Goal: Transaction & Acquisition: Purchase product/service

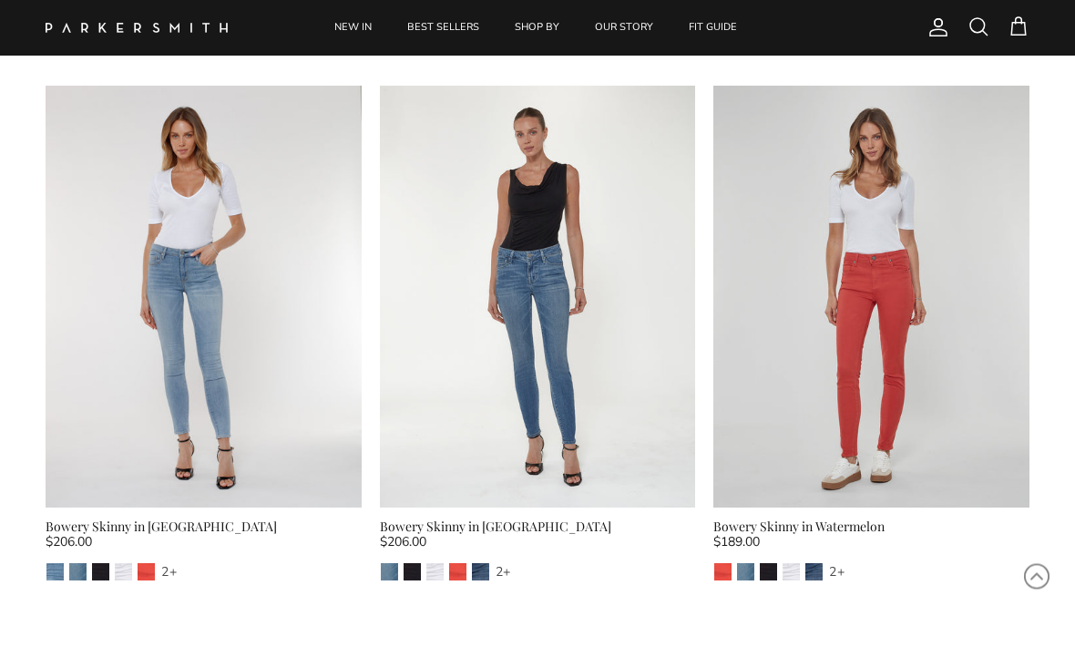
scroll to position [5560, 0]
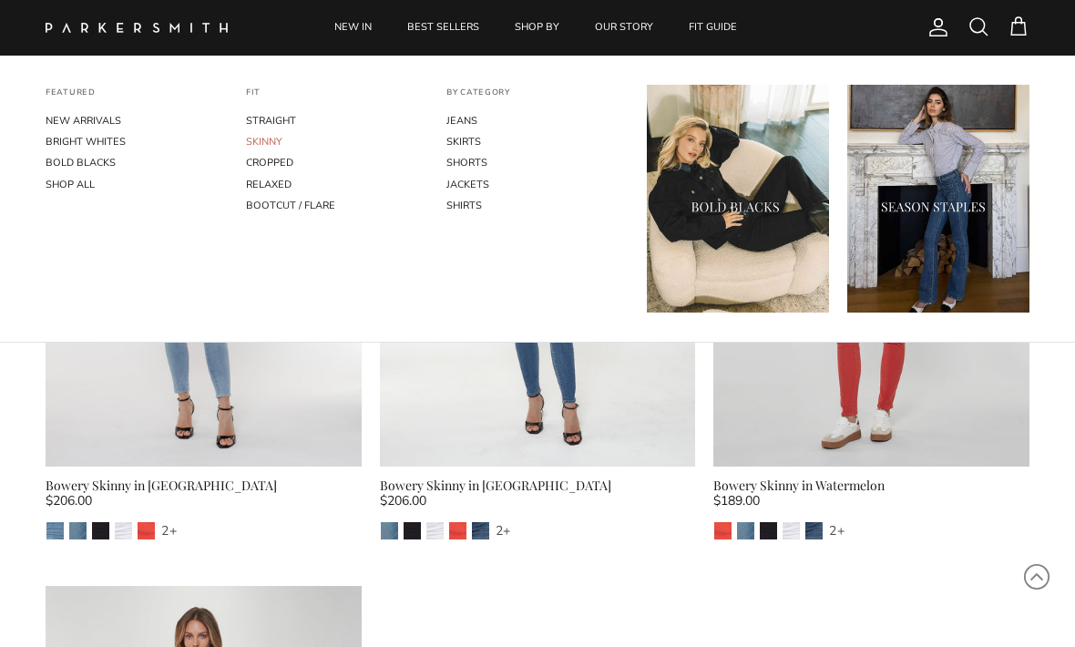
click at [261, 143] on link "SKINNY" at bounding box center [337, 141] width 182 height 21
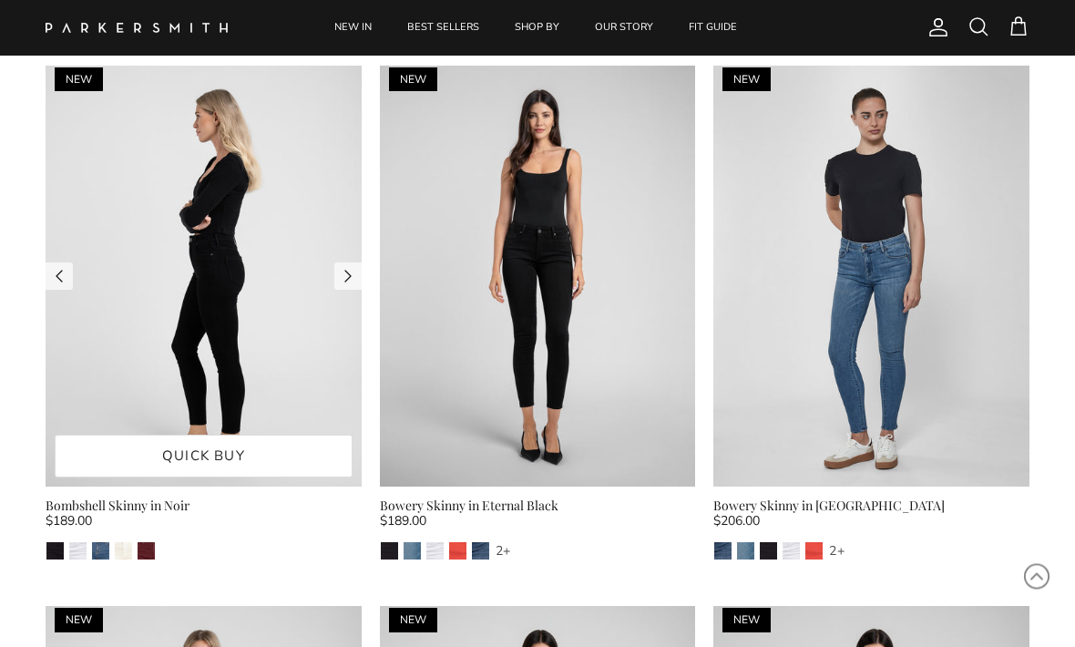
scroll to position [610, 0]
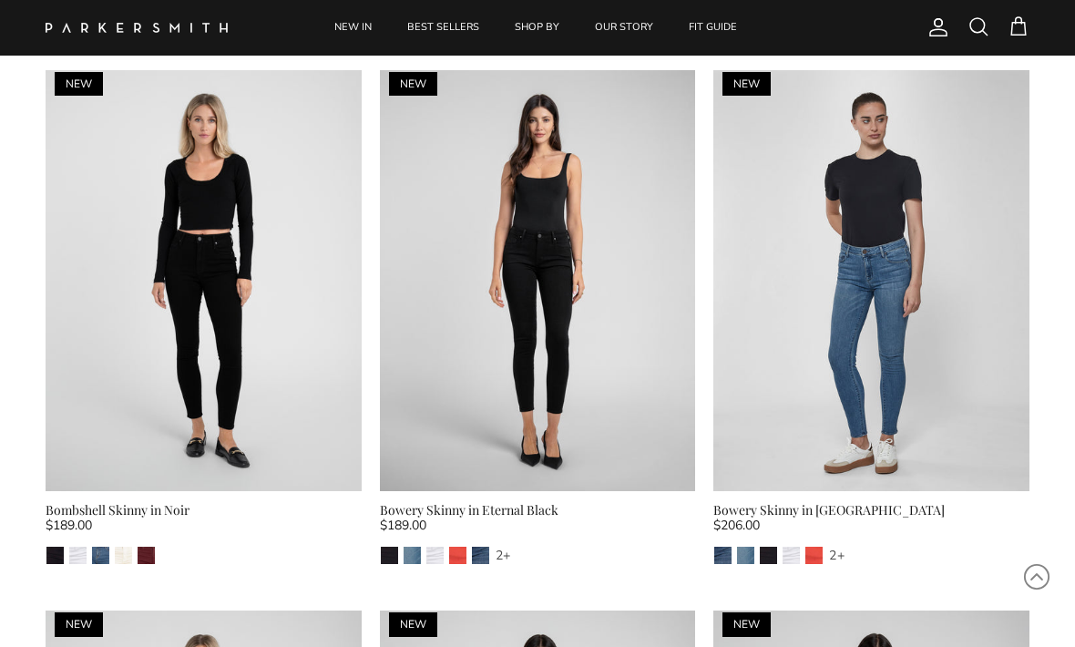
click at [118, 515] on div "Bombshell Skinny in Noir" at bounding box center [204, 510] width 316 height 20
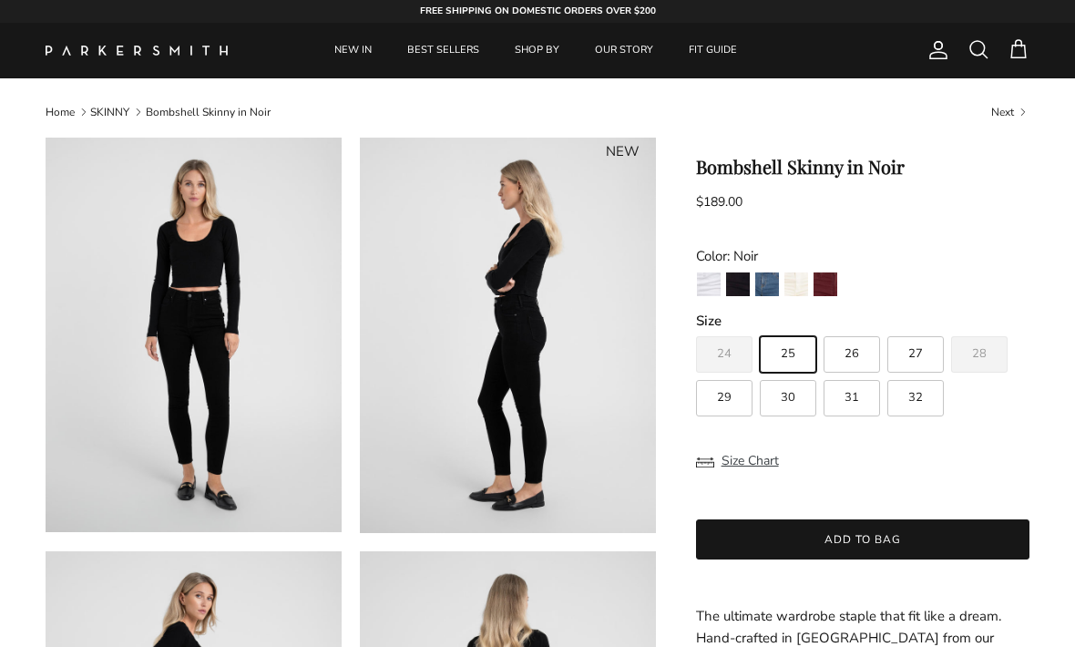
click at [74, 518] on img at bounding box center [194, 335] width 296 height 395
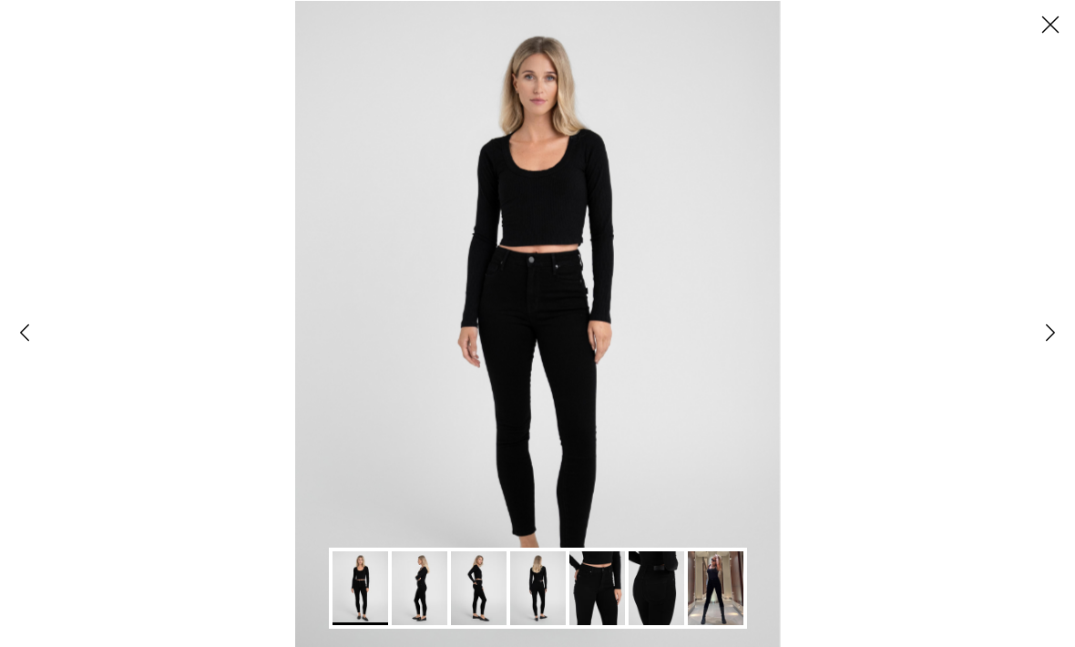
click at [418, 596] on img "Gallery Viewer" at bounding box center [420, 588] width 56 height 74
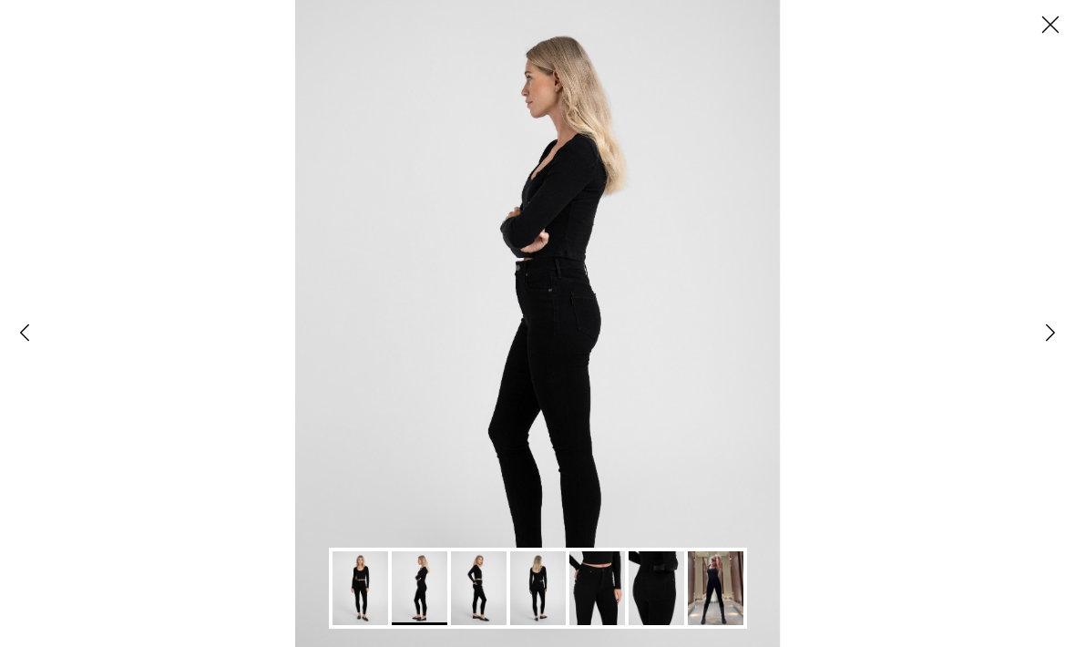
click at [597, 593] on img "Gallery Viewer" at bounding box center [597, 588] width 56 height 74
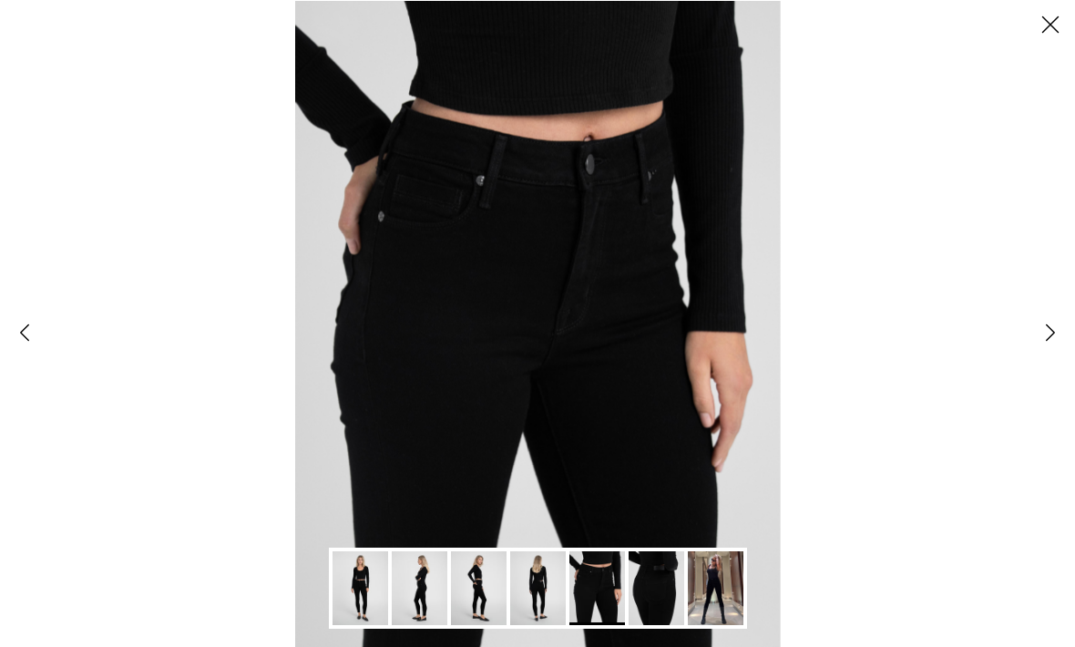
click at [1047, 26] on button "Close" at bounding box center [1050, 24] width 49 height 49
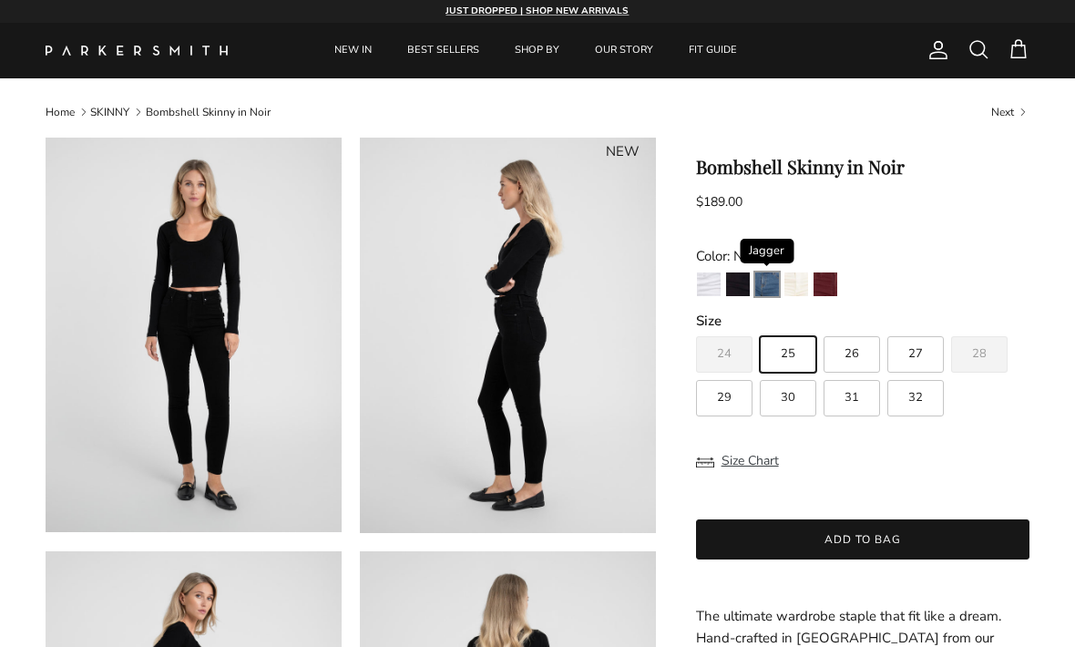
click at [765, 288] on img "Jagger" at bounding box center [767, 284] width 24 height 24
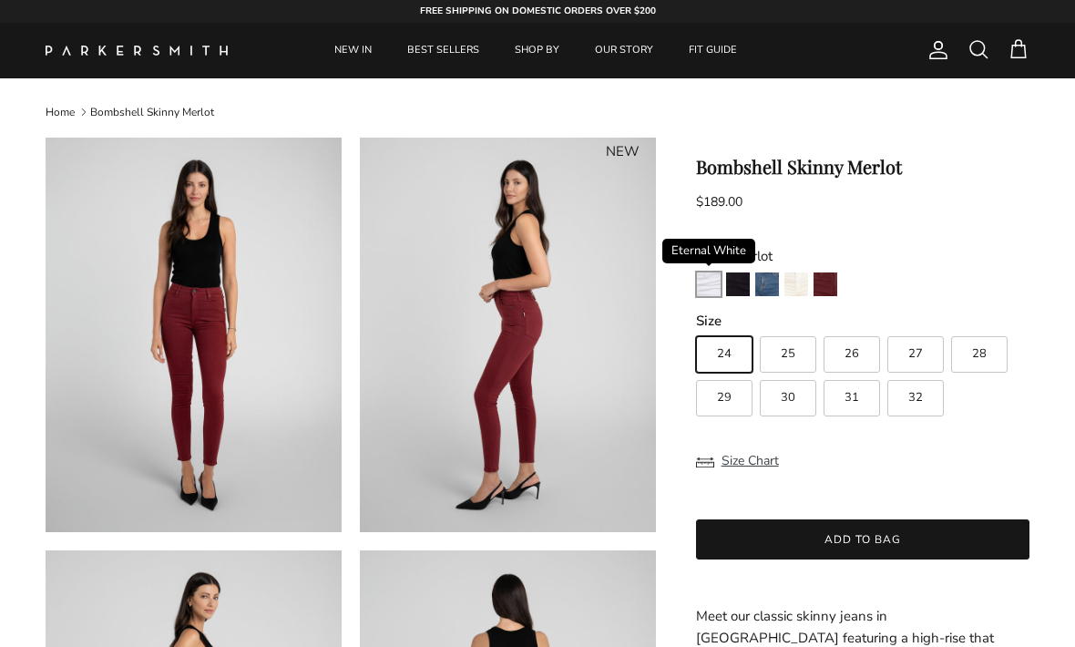
click at [711, 282] on img "Eternal White" at bounding box center [709, 284] width 24 height 24
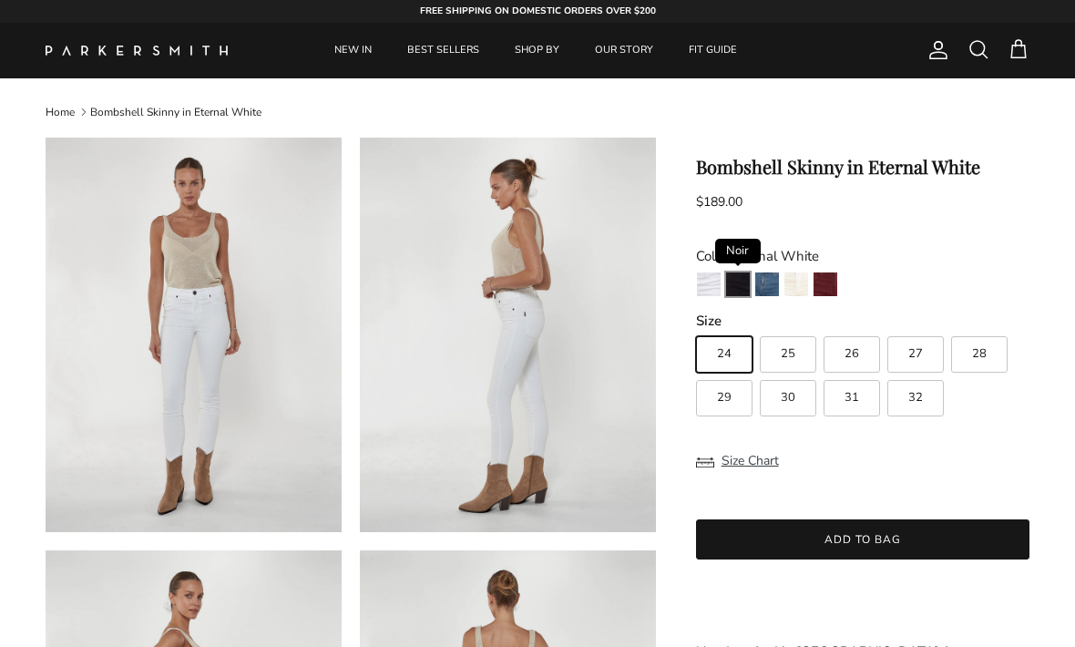
click at [743, 286] on img "Noir" at bounding box center [738, 284] width 24 height 24
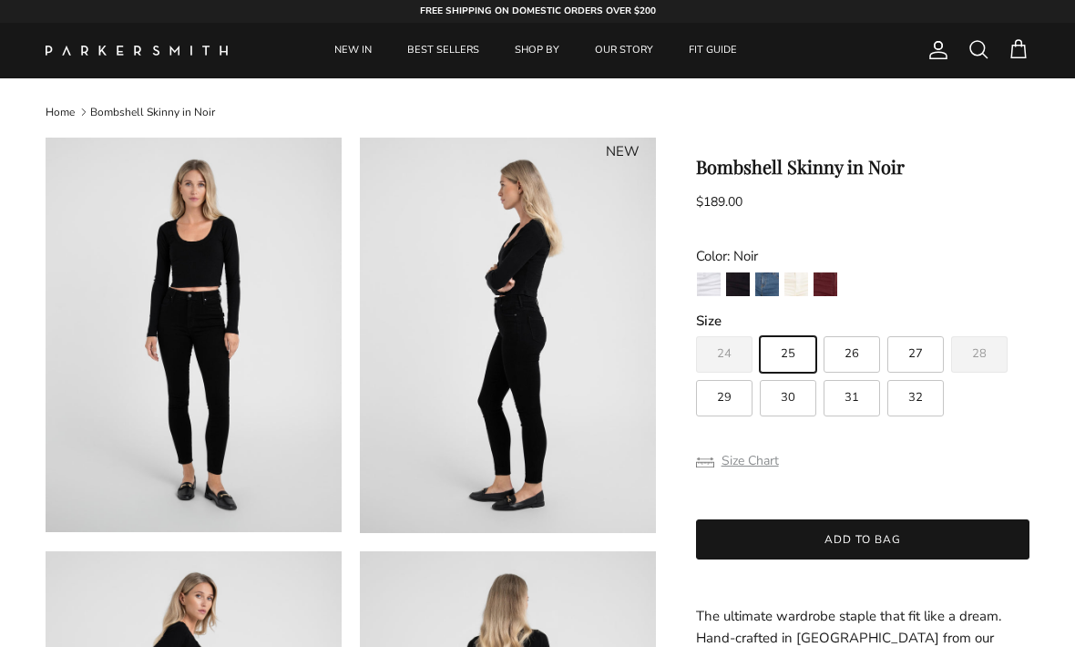
click at [752, 461] on button "Size Chart" at bounding box center [737, 461] width 83 height 35
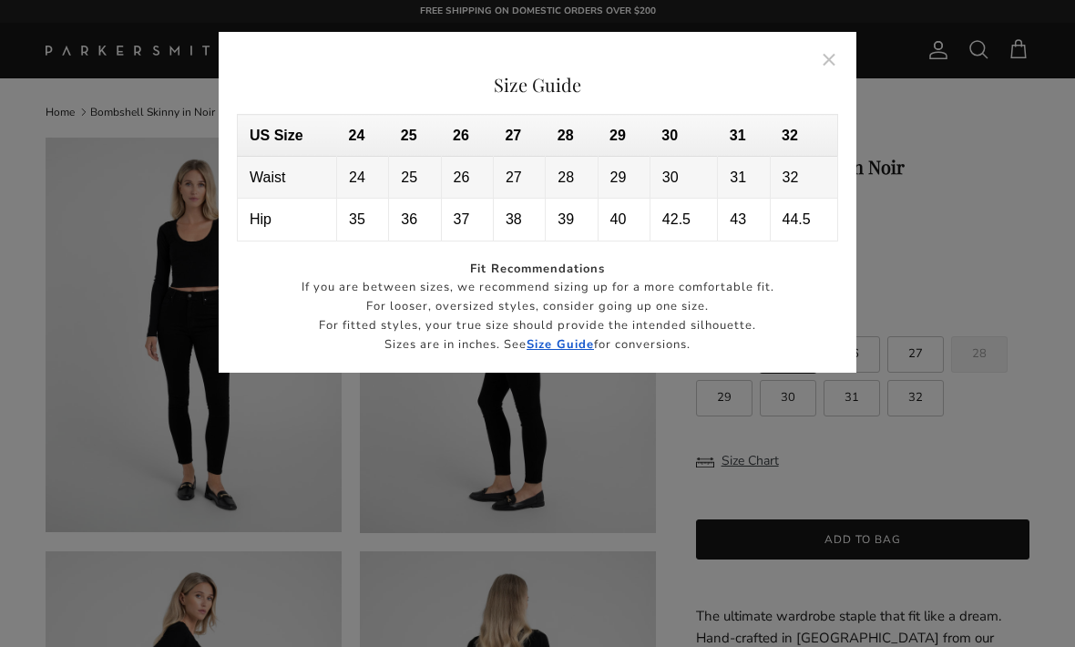
click at [568, 343] on strong "Size Guide" at bounding box center [560, 344] width 67 height 16
click at [840, 75] on button "Close" at bounding box center [830, 59] width 42 height 42
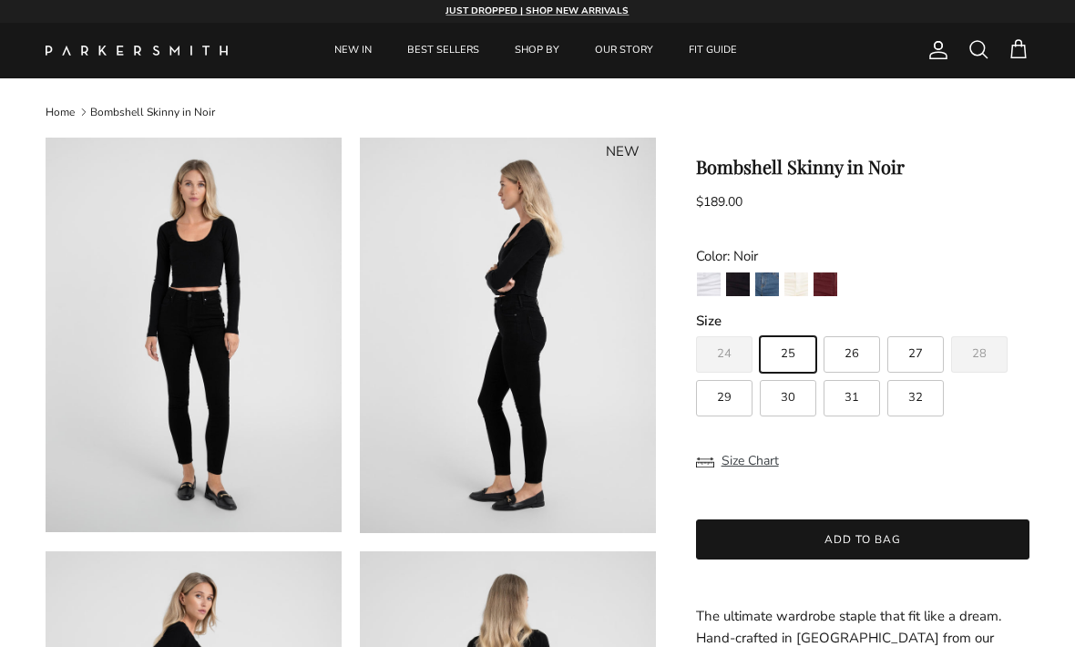
click at [786, 404] on span "30" at bounding box center [788, 398] width 15 height 12
click at [696, 329] on input "30" at bounding box center [695, 328] width 1 height 1
radio input "true"
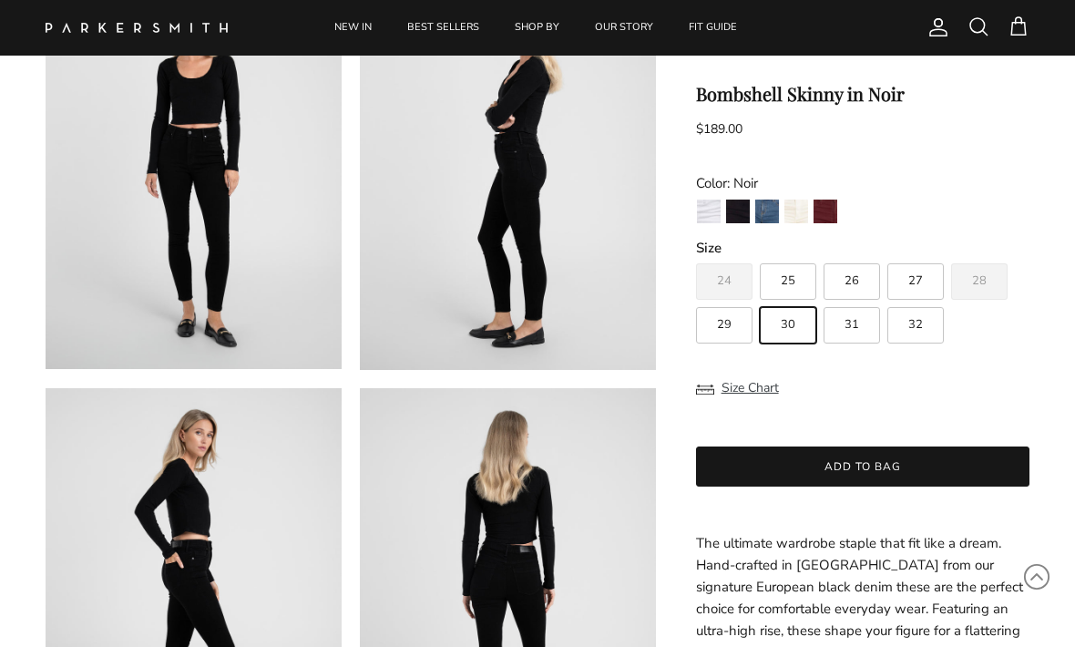
scroll to position [180, 0]
